Goal: Transaction & Acquisition: Download file/media

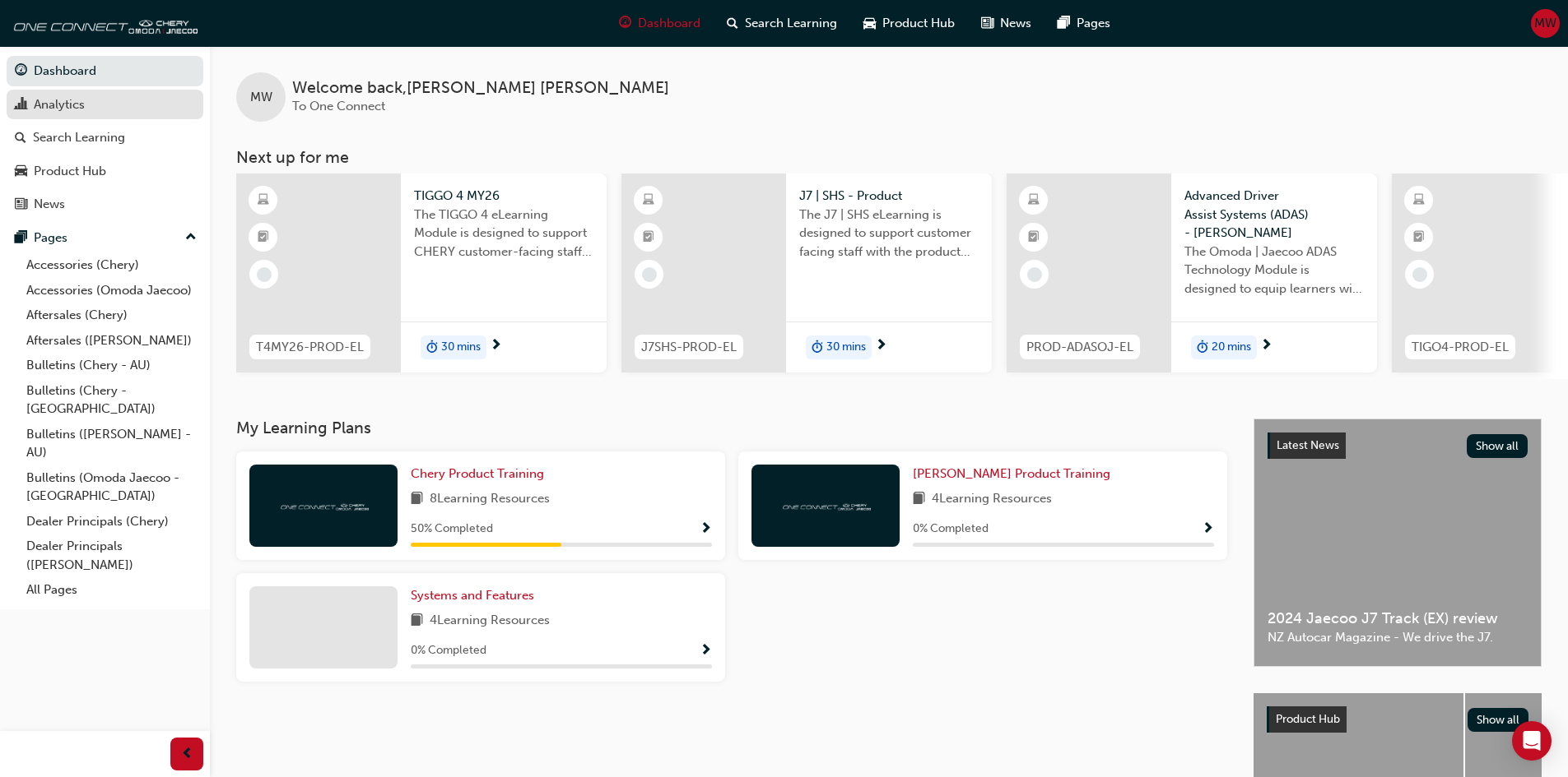
click at [74, 100] on div "Analytics" at bounding box center [59, 105] width 51 height 19
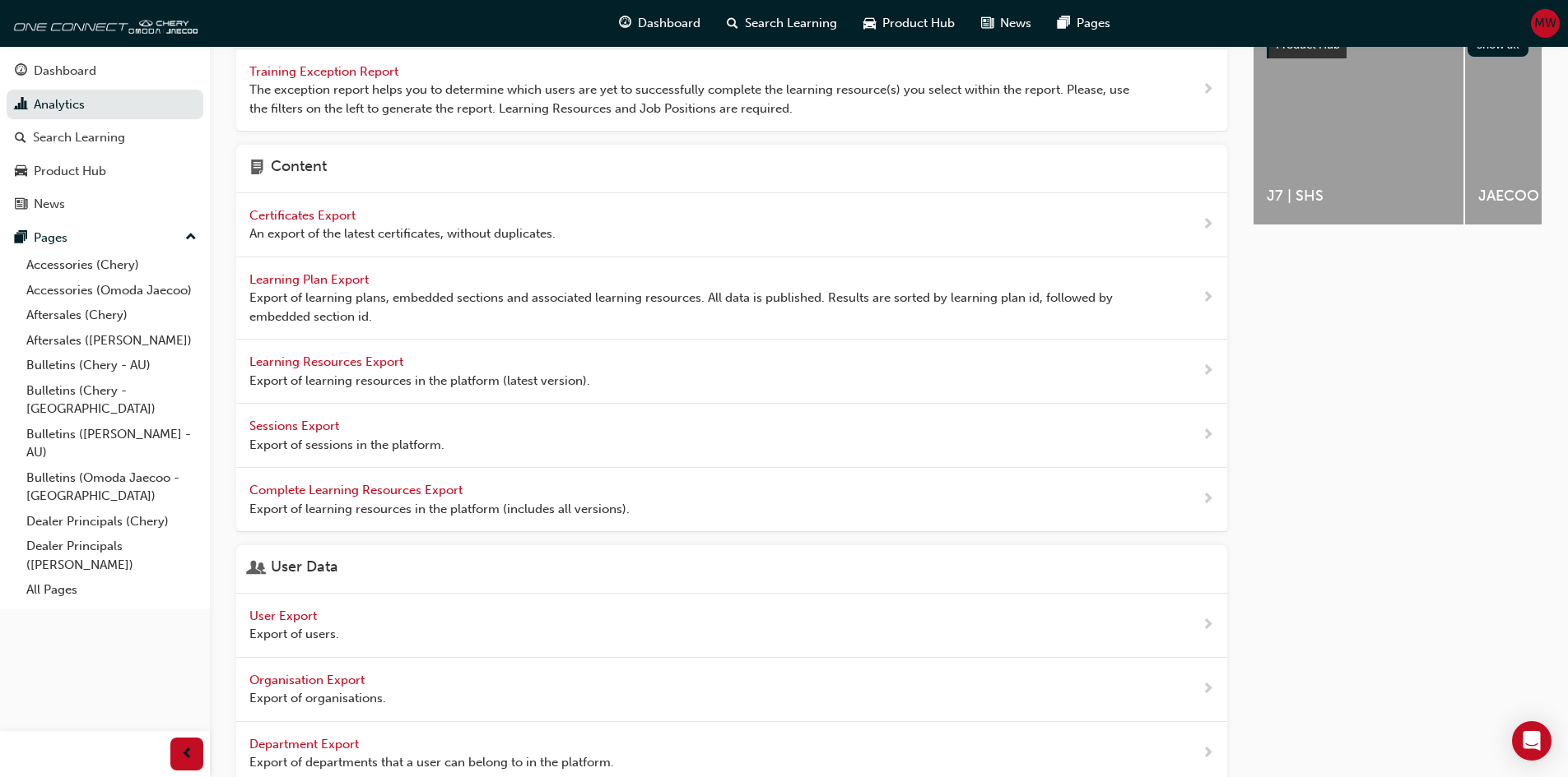
scroll to position [482, 0]
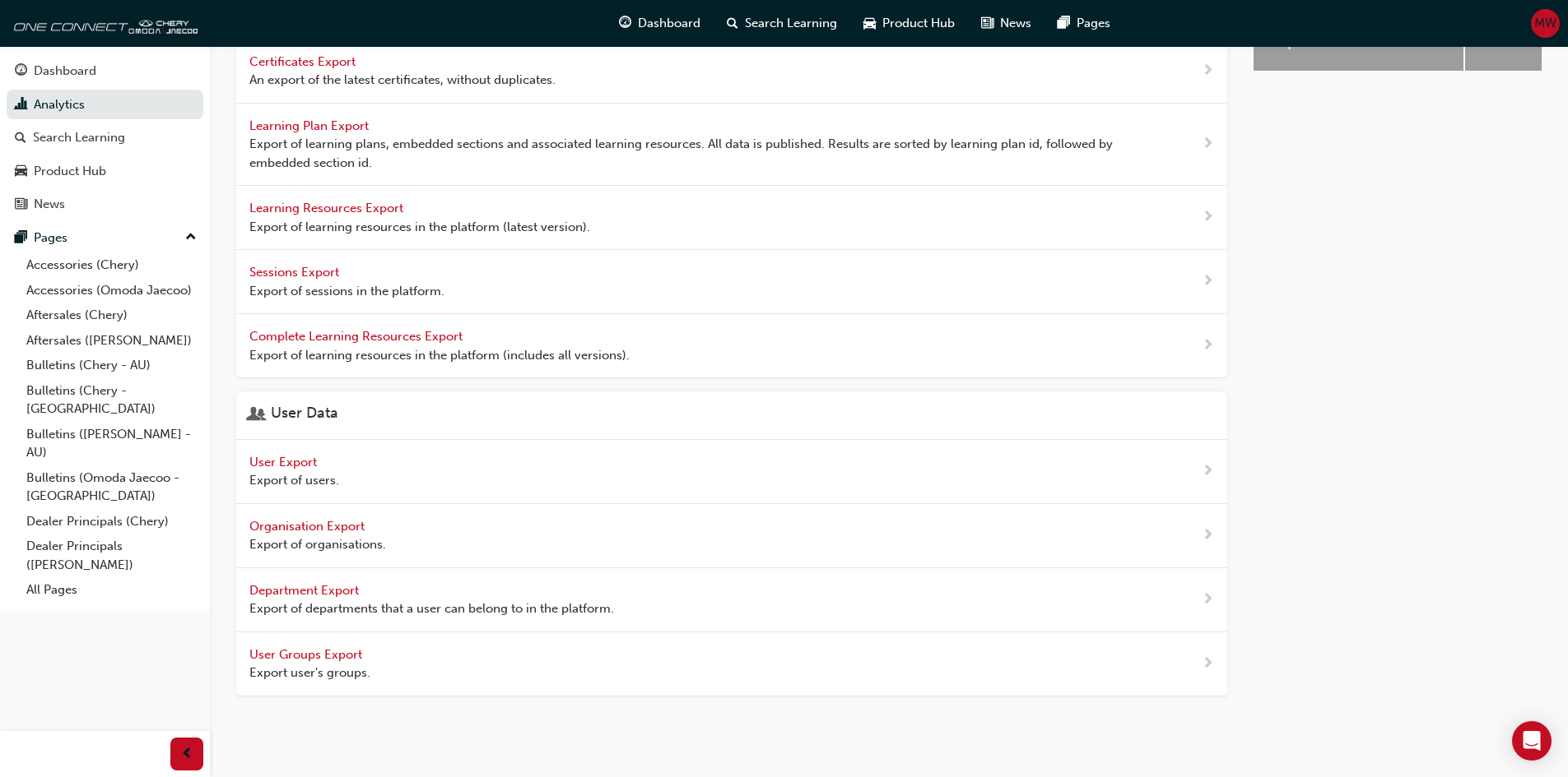
click at [278, 454] on div "User Export Export of users." at bounding box center [293, 472] width 90 height 37
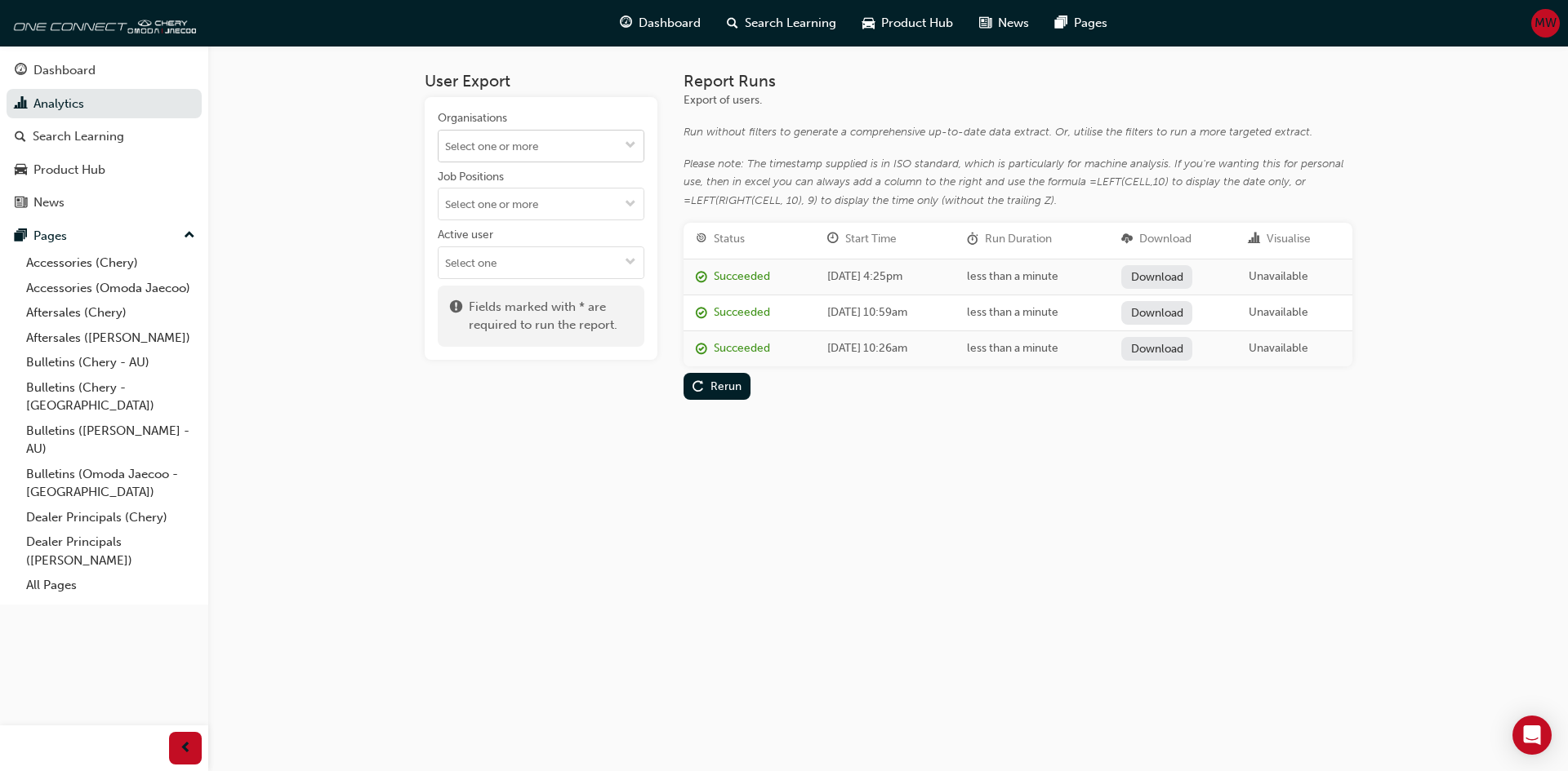
click at [514, 143] on input "Organisations" at bounding box center [541, 146] width 205 height 31
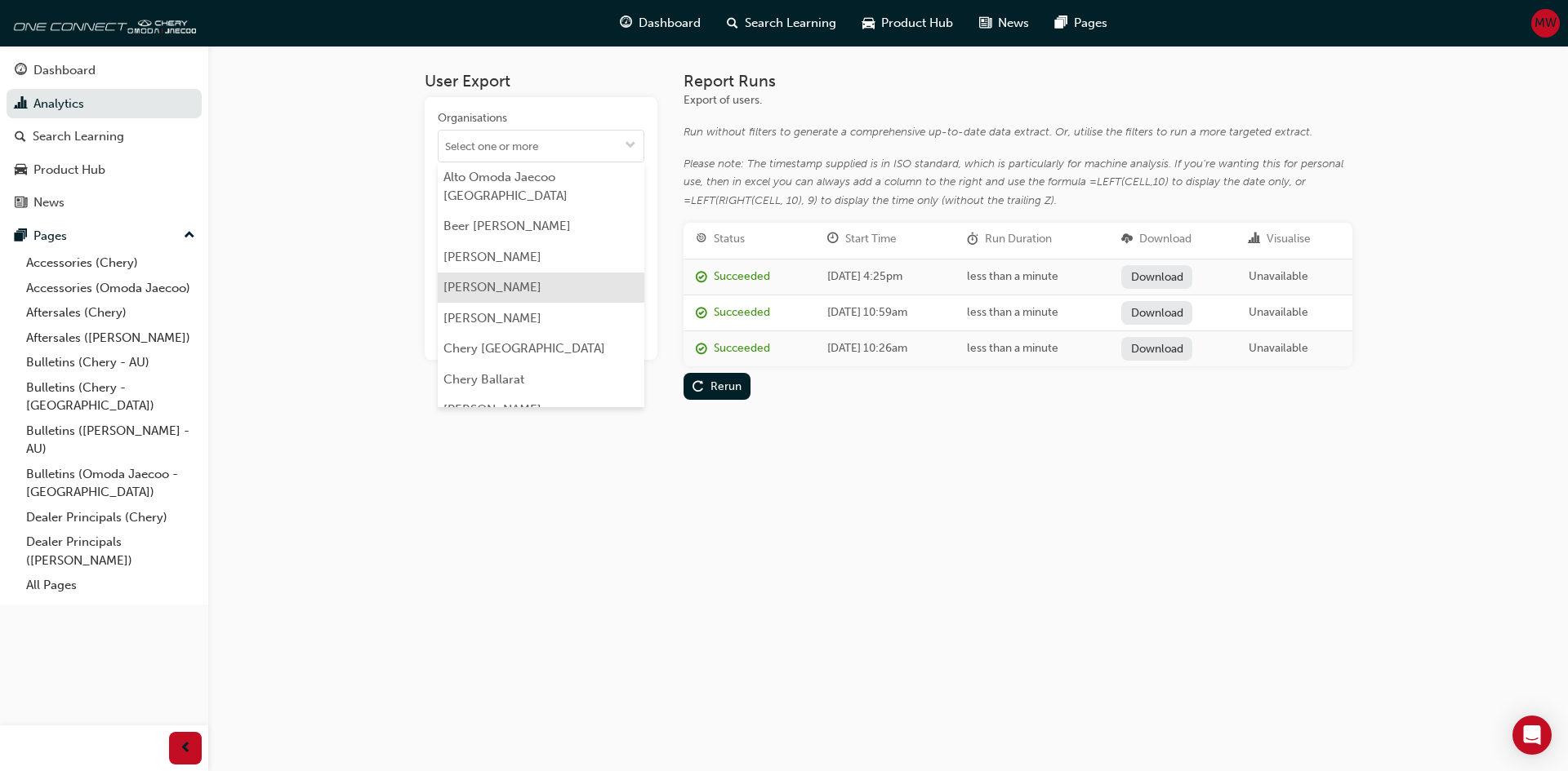
click at [479, 287] on li "[PERSON_NAME]" at bounding box center [541, 287] width 207 height 31
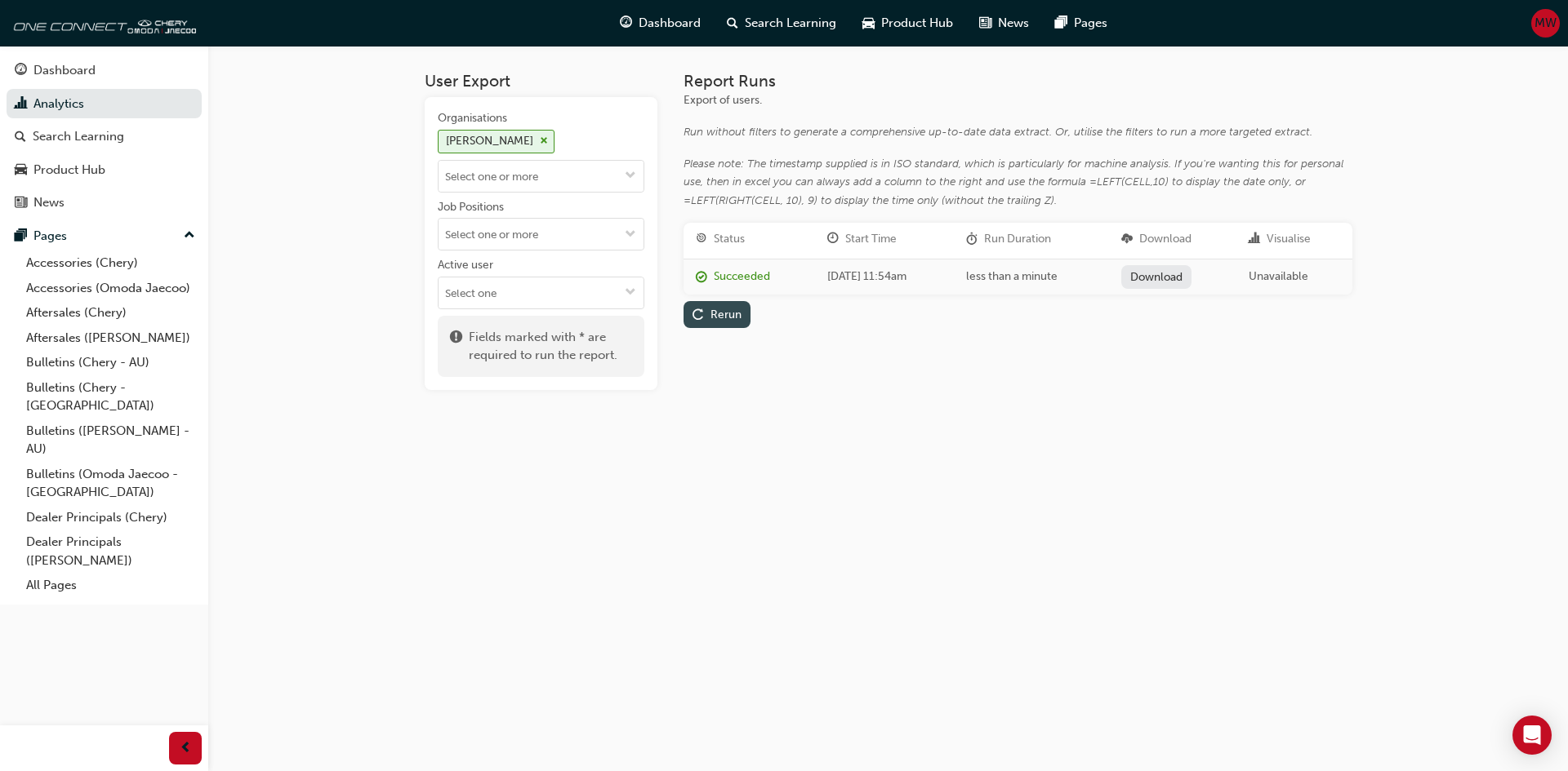
click at [725, 314] on div "Rerun" at bounding box center [726, 315] width 31 height 14
click at [1183, 273] on link "Download" at bounding box center [1156, 277] width 71 height 24
